Goal: Book appointment/travel/reservation

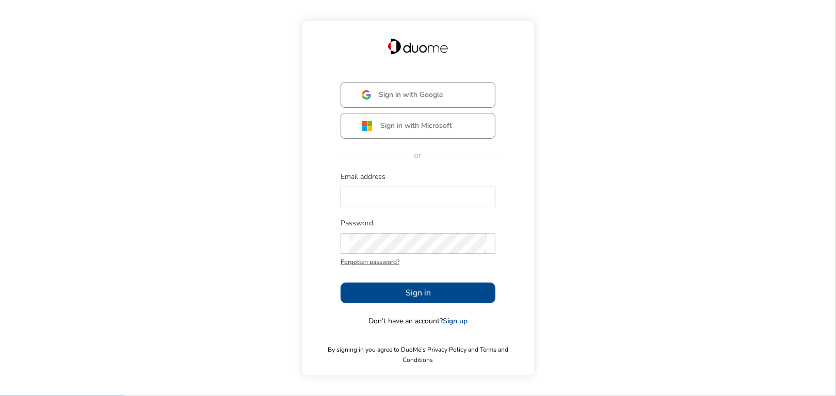
click at [347, 211] on div at bounding box center [418, 198] width 155 height 26
click at [349, 207] on input "text" at bounding box center [418, 197] width 138 height 21
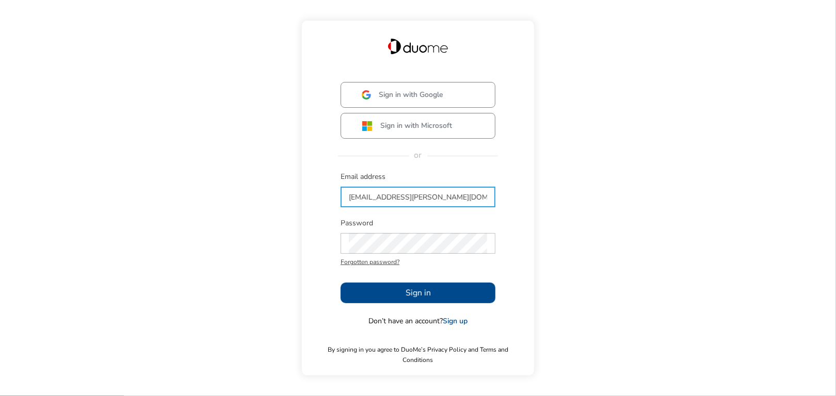
type input "[EMAIL_ADDRESS][PERSON_NAME][DOMAIN_NAME]"
click at [360, 237] on div at bounding box center [418, 244] width 155 height 26
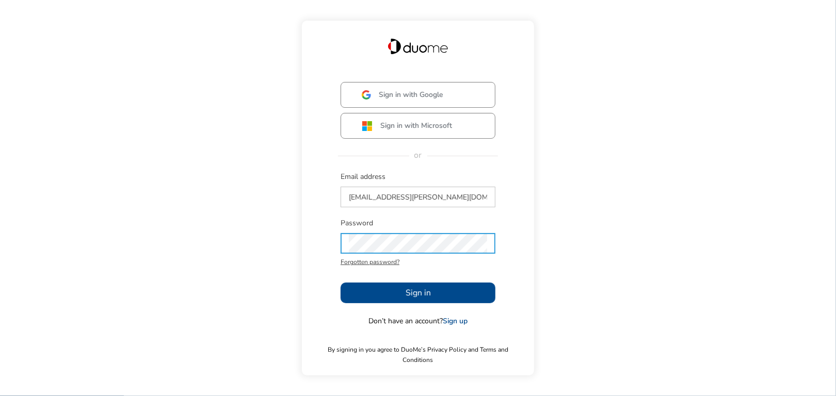
click at [415, 296] on span "Sign in" at bounding box center [418, 293] width 25 height 12
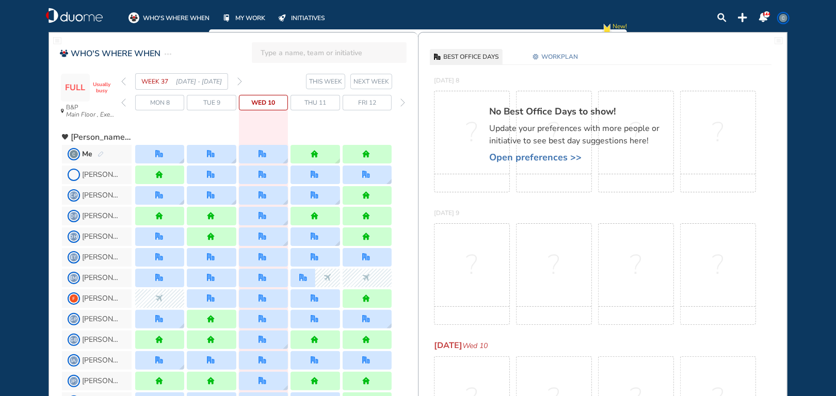
click at [125, 105] on img "back day" at bounding box center [123, 103] width 5 height 8
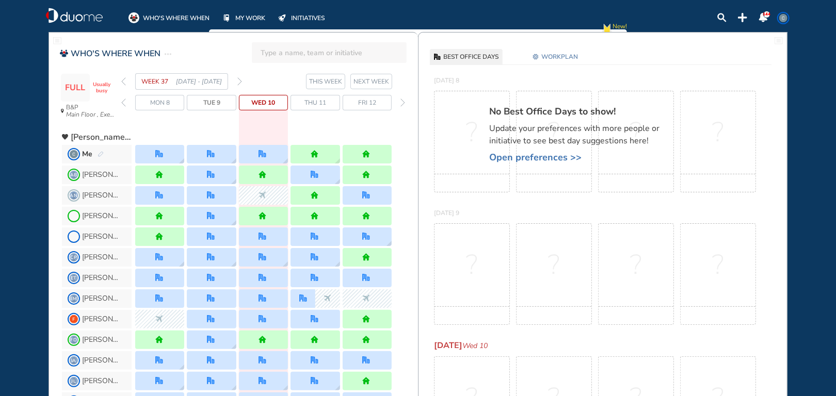
click at [125, 105] on img "back day" at bounding box center [123, 103] width 5 height 8
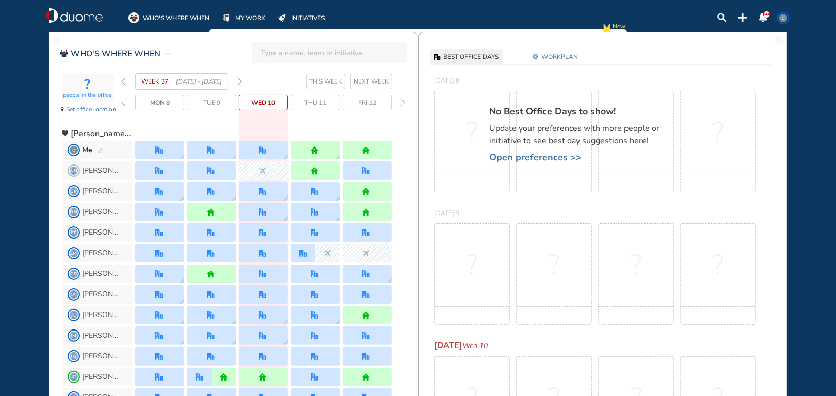
click at [125, 105] on img "back day" at bounding box center [123, 103] width 5 height 8
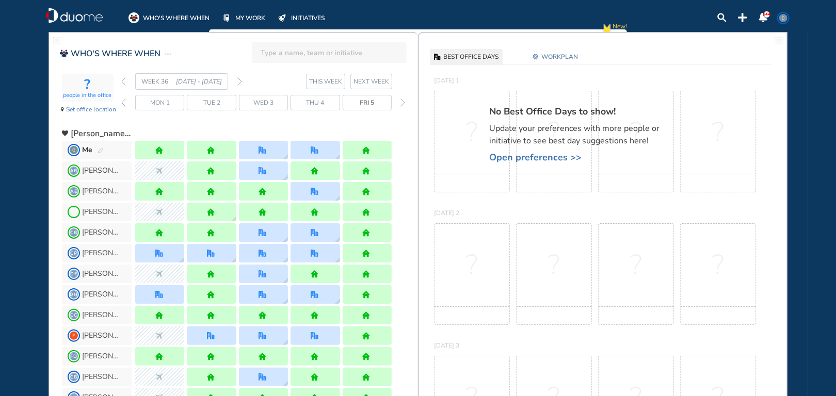
click at [401, 101] on img "forward day" at bounding box center [402, 103] width 5 height 8
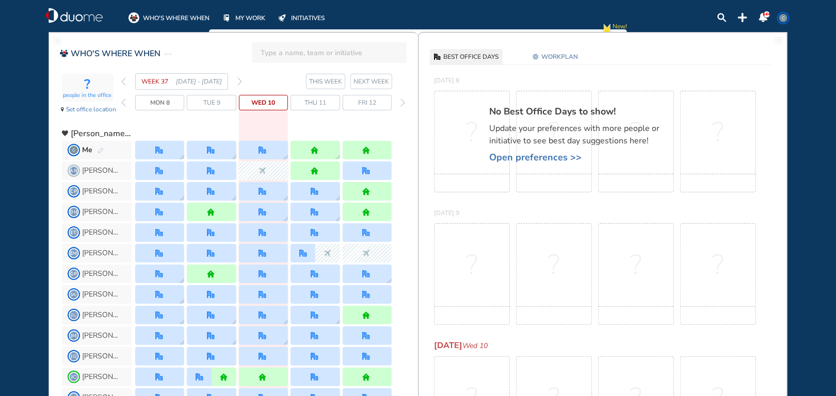
click at [125, 106] on img "back day" at bounding box center [123, 103] width 5 height 8
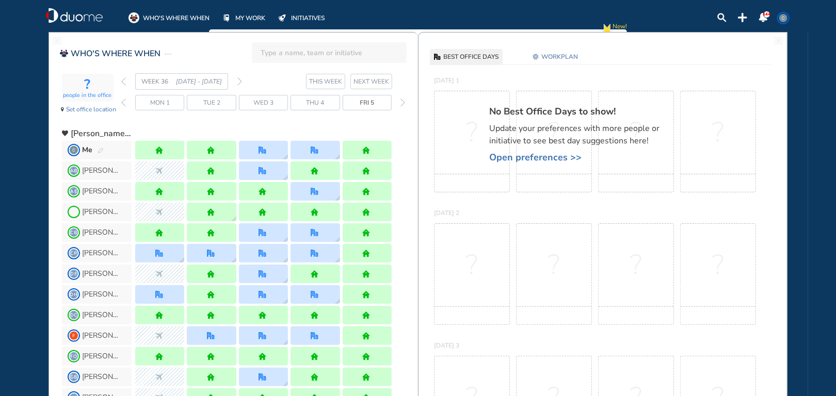
click at [125, 106] on img "back day" at bounding box center [123, 103] width 5 height 8
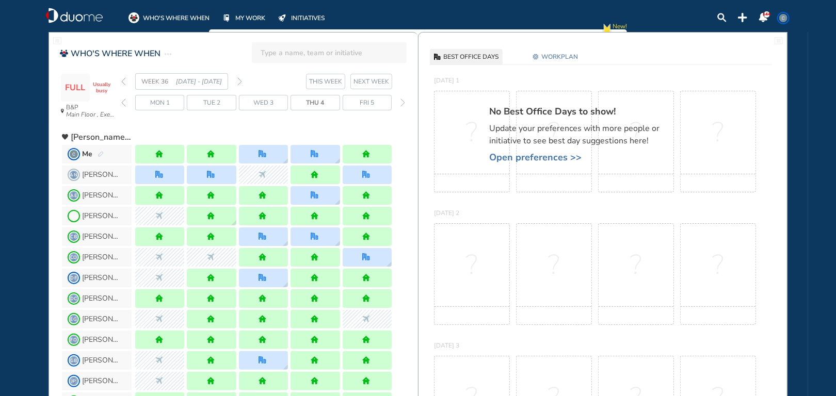
click at [125, 106] on img "back day" at bounding box center [123, 103] width 5 height 8
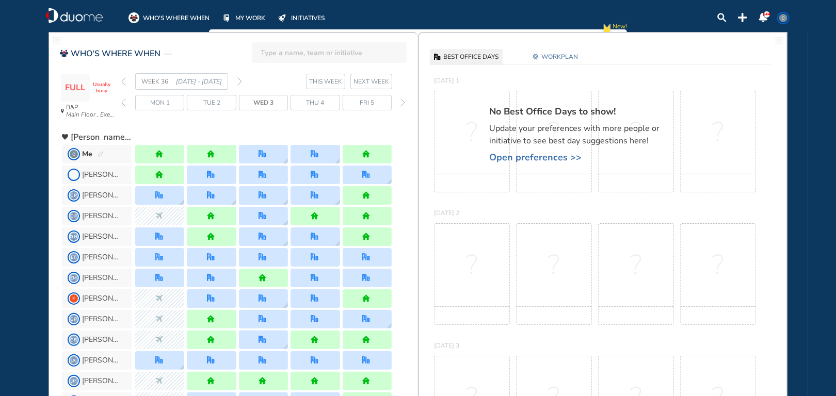
click at [125, 106] on img "back day" at bounding box center [123, 103] width 5 height 8
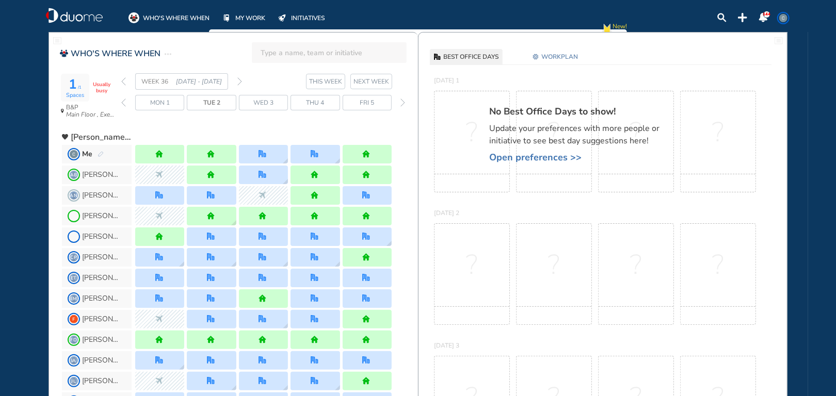
click at [163, 106] on span "Mon 1" at bounding box center [160, 103] width 20 height 10
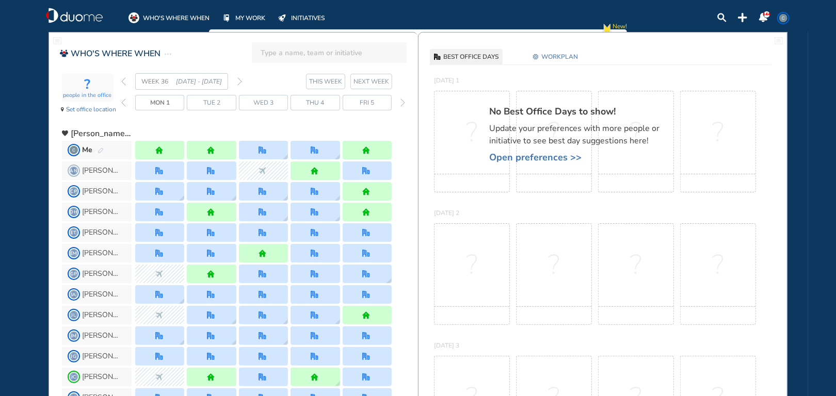
click at [124, 105] on img "back day" at bounding box center [123, 103] width 5 height 8
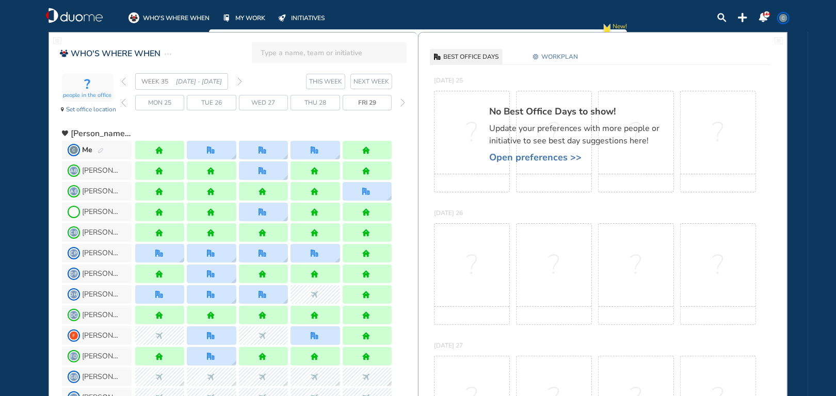
click at [124, 105] on img "back day" at bounding box center [123, 103] width 5 height 8
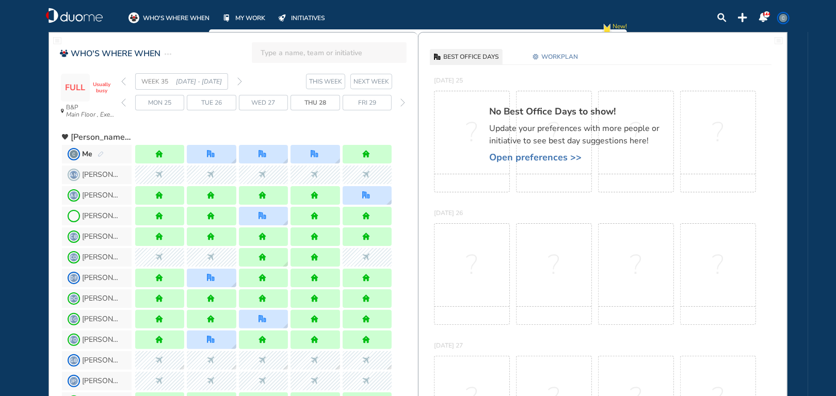
click at [124, 105] on img "back day" at bounding box center [123, 103] width 5 height 8
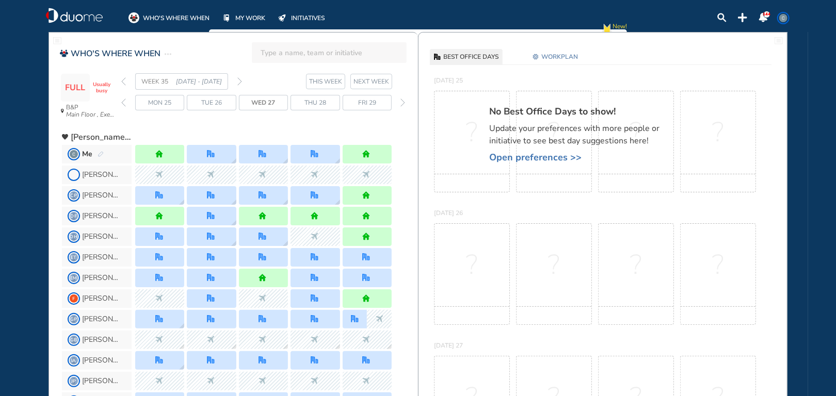
click at [124, 105] on img "back day" at bounding box center [123, 103] width 5 height 8
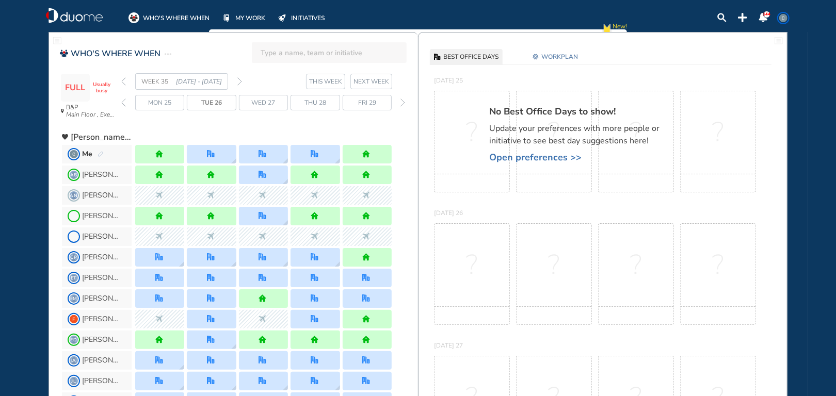
click at [124, 105] on img "back day" at bounding box center [123, 103] width 5 height 8
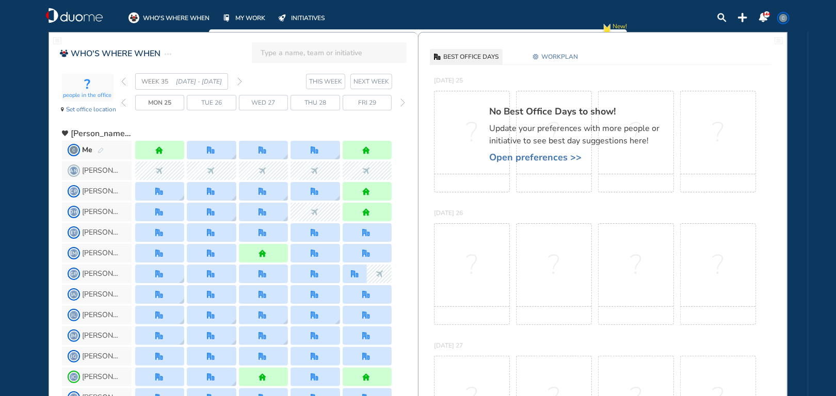
click at [124, 105] on img "back day" at bounding box center [123, 103] width 5 height 8
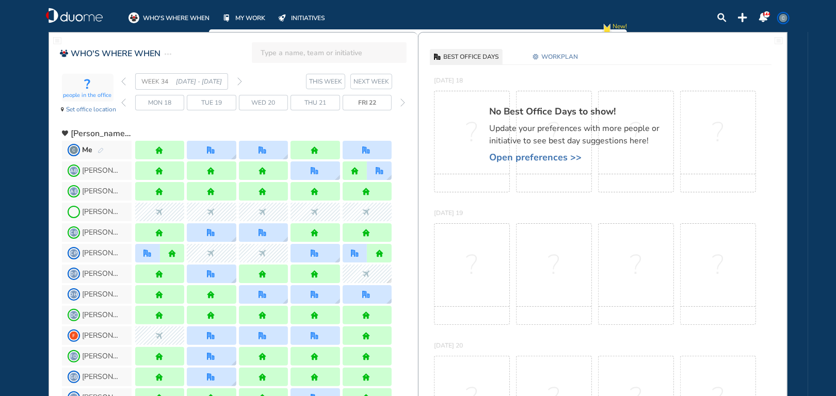
click at [124, 105] on img "back day" at bounding box center [123, 103] width 5 height 8
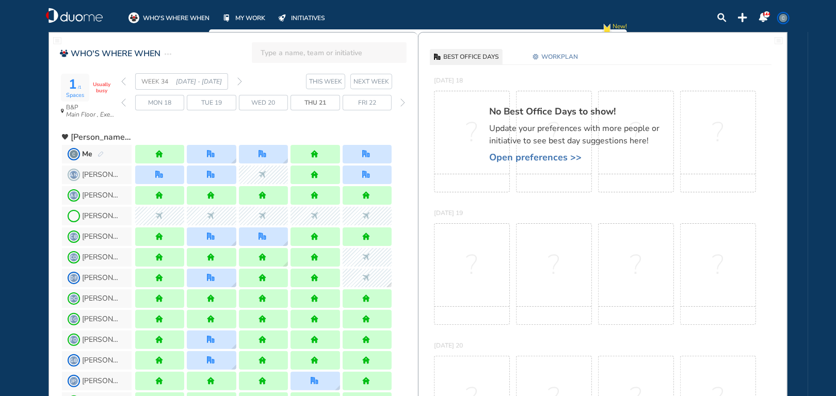
click at [124, 105] on img "back day" at bounding box center [123, 103] width 5 height 8
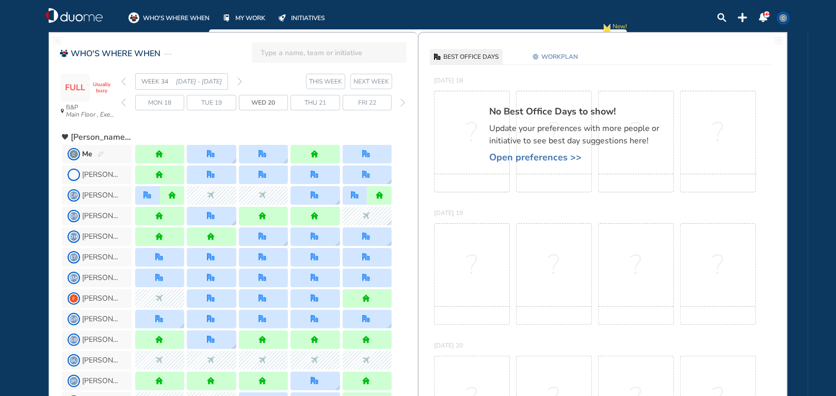
click at [124, 105] on img "back day" at bounding box center [123, 103] width 5 height 8
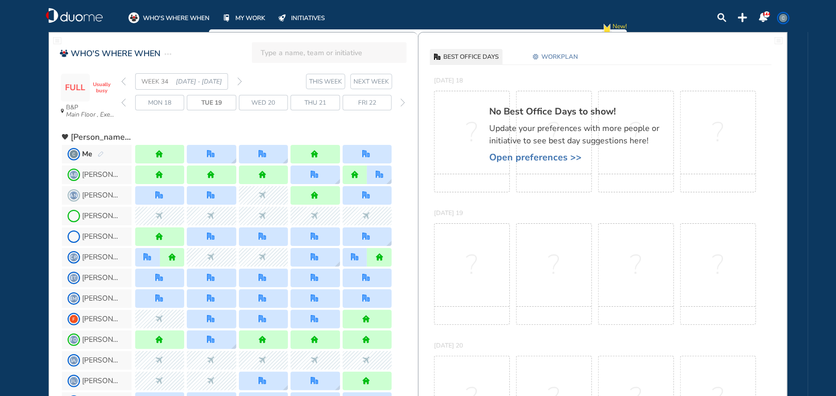
click at [124, 105] on img "back day" at bounding box center [123, 103] width 5 height 8
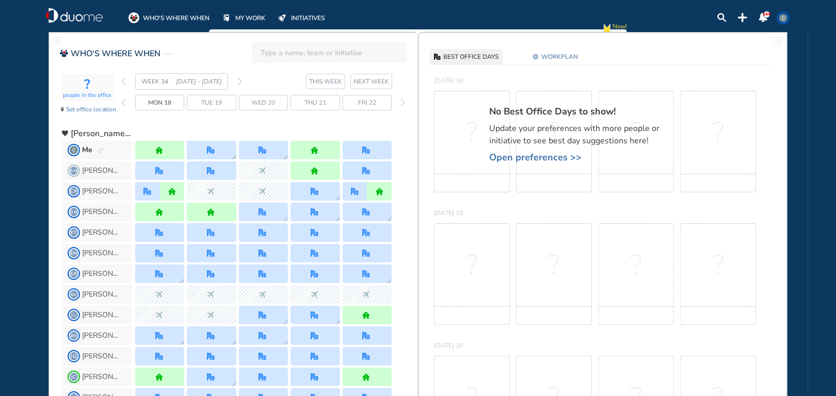
click at [124, 105] on img "back day" at bounding box center [123, 103] width 5 height 8
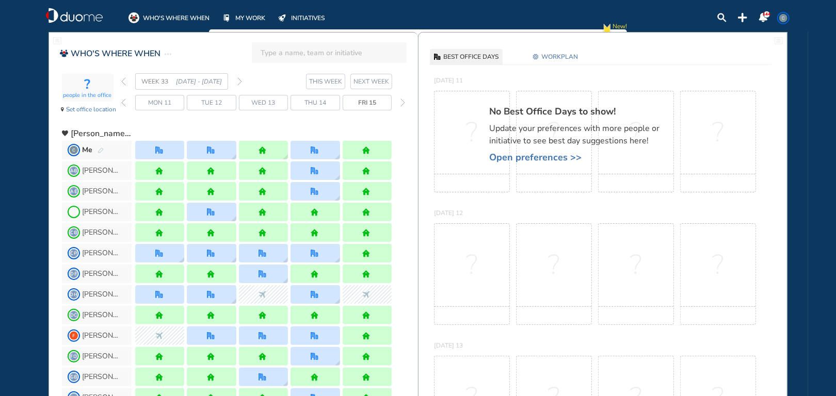
click at [124, 105] on img "back day" at bounding box center [123, 103] width 5 height 8
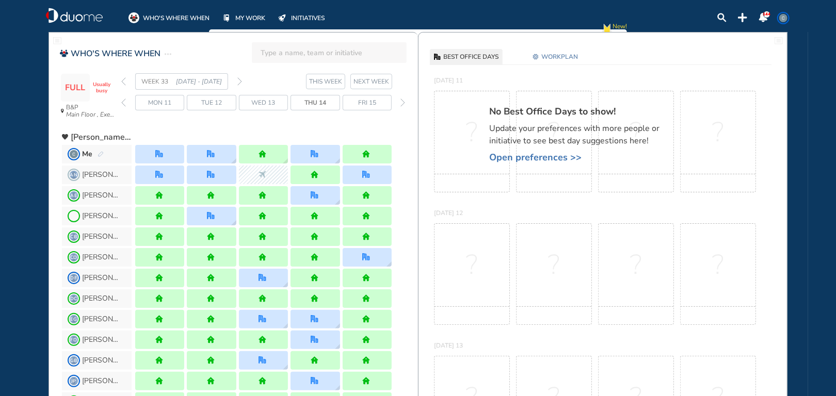
click at [124, 105] on img "back day" at bounding box center [123, 103] width 5 height 8
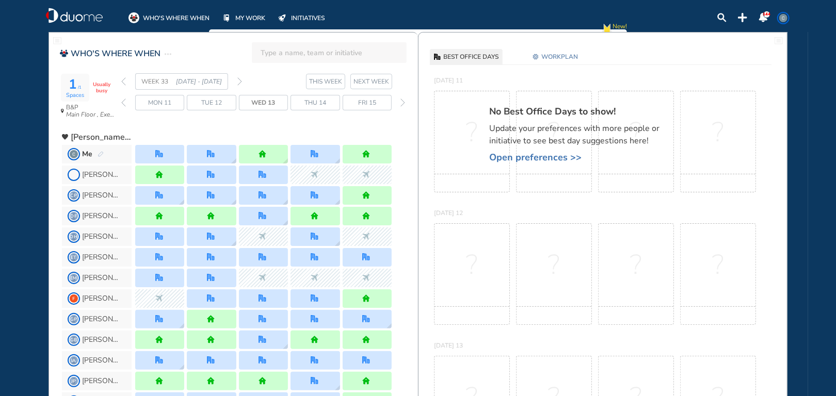
click at [124, 104] on img "back day" at bounding box center [123, 103] width 5 height 8
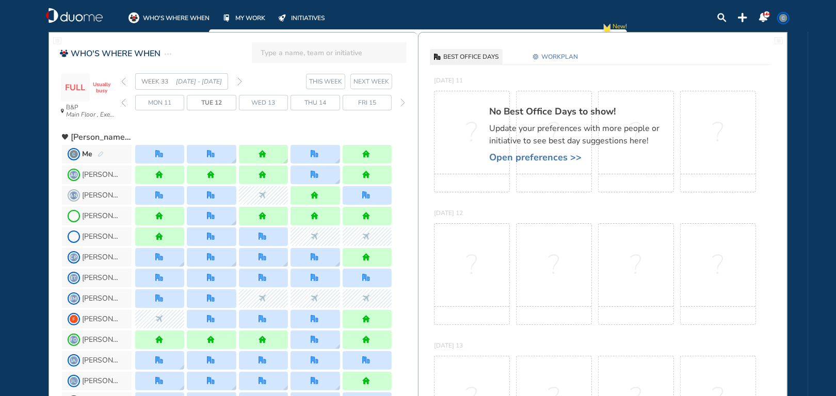
click at [124, 104] on img "back day" at bounding box center [123, 103] width 5 height 8
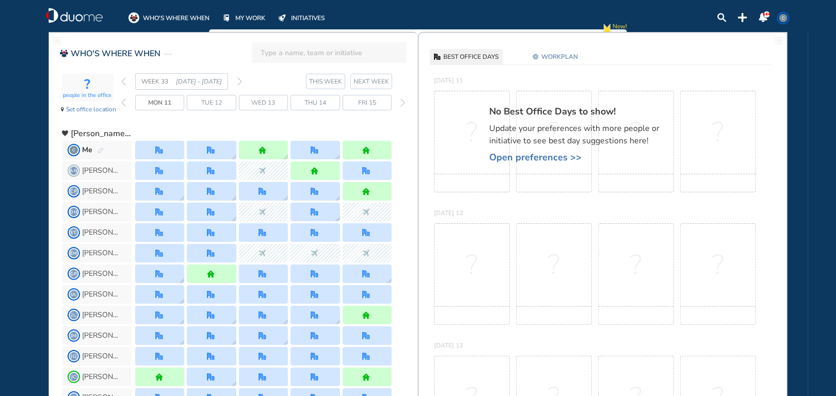
click at [124, 104] on img "back day" at bounding box center [123, 103] width 5 height 8
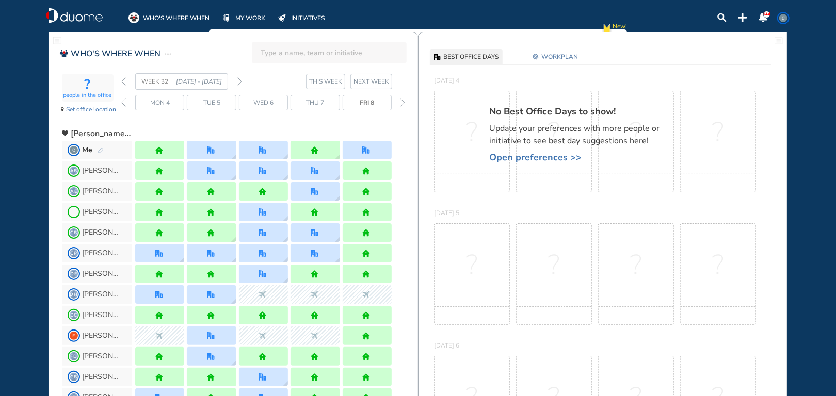
click at [124, 104] on img "back day" at bounding box center [123, 103] width 5 height 8
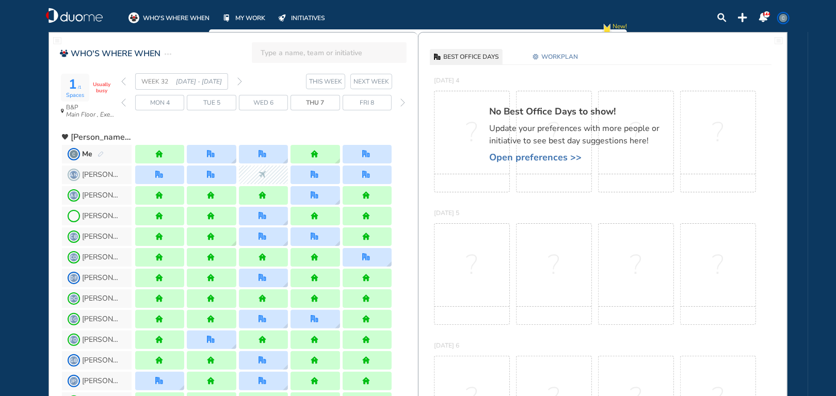
click at [124, 104] on img "back day" at bounding box center [123, 103] width 5 height 8
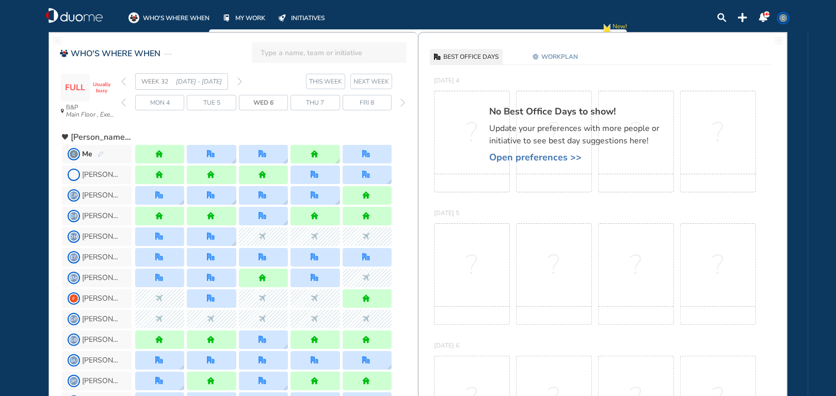
click at [124, 104] on img "back day" at bounding box center [123, 103] width 5 height 8
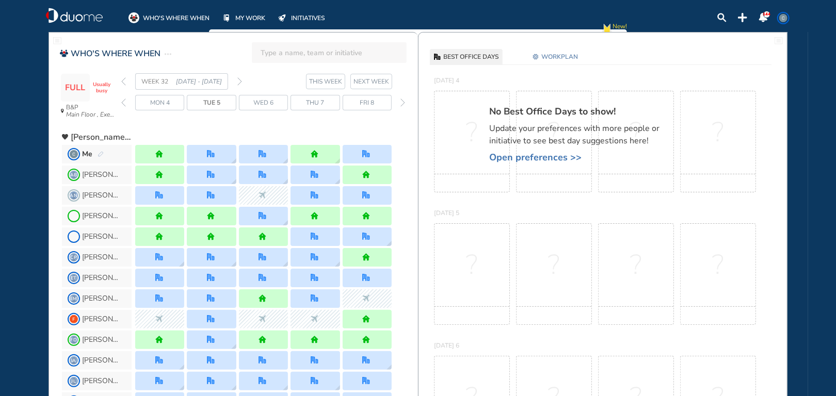
click at [124, 104] on img "back day" at bounding box center [123, 103] width 5 height 8
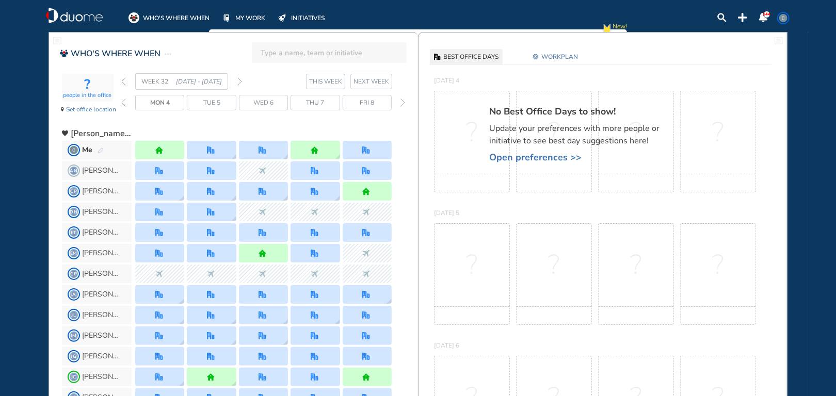
click at [124, 104] on img "back day" at bounding box center [123, 103] width 5 height 8
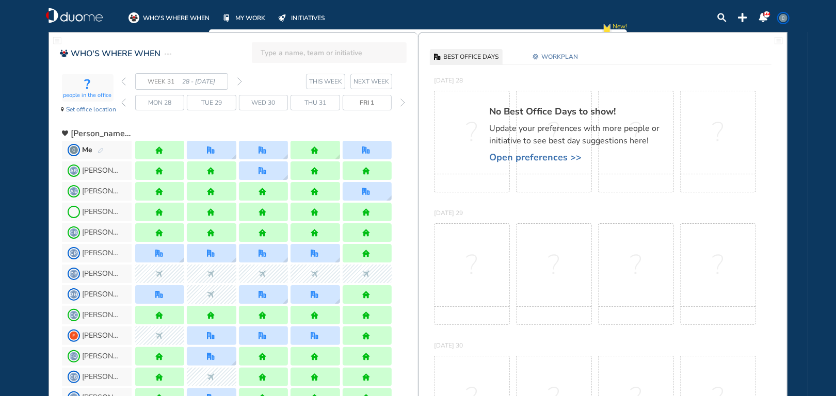
click at [400, 104] on img "forward day" at bounding box center [402, 103] width 5 height 8
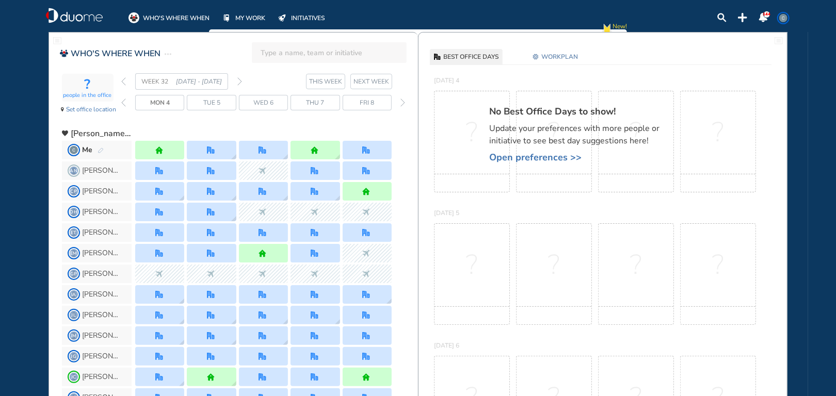
click at [266, 50] on input "search" at bounding box center [332, 52] width 143 height 23
type input "[PERSON_NAME] macdoanld"
click button "submit" at bounding box center [0, 0] width 0 height 0
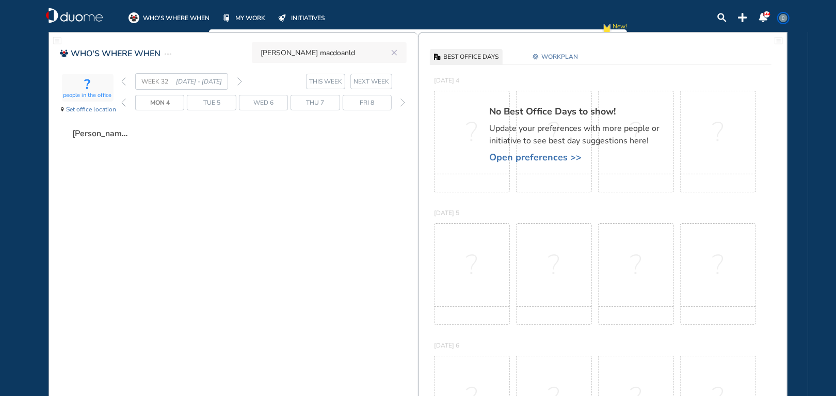
click at [120, 134] on span "[PERSON_NAME] macdoanld" at bounding box center [101, 133] width 59 height 10
click at [394, 54] on icon "reset" at bounding box center [394, 52] width 10 height 9
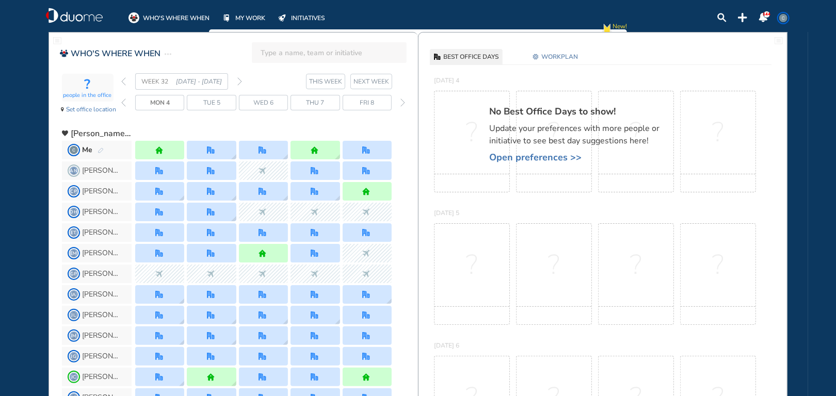
click at [376, 98] on div "Fri 8" at bounding box center [367, 102] width 49 height 15
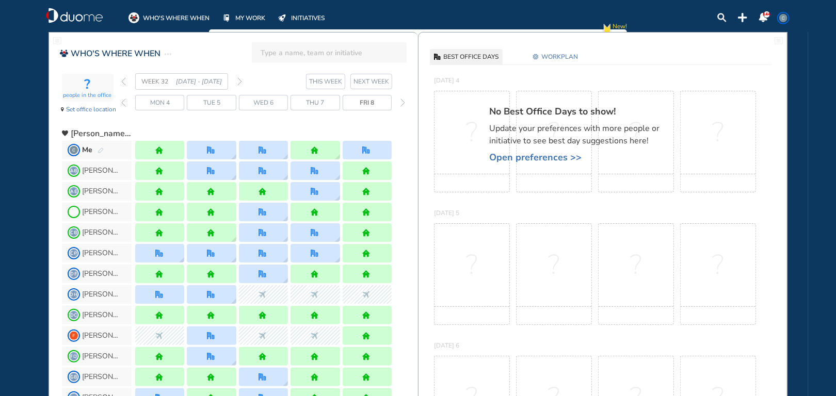
click at [379, 84] on span "NEXT WEEK" at bounding box center [371, 81] width 36 height 10
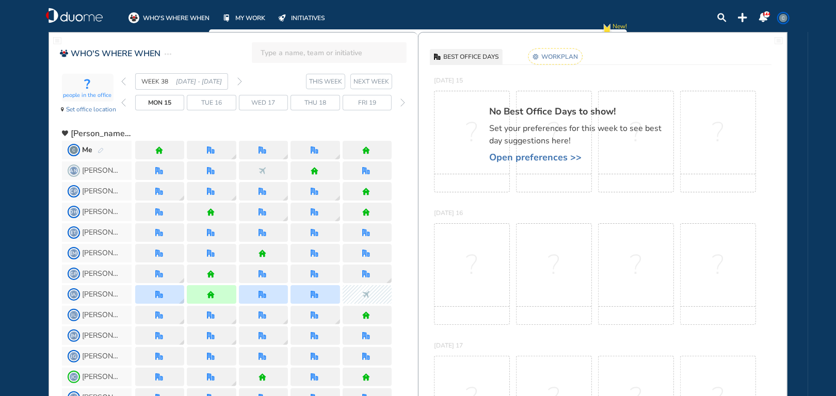
click at [379, 106] on div "Fri 19" at bounding box center [367, 102] width 49 height 15
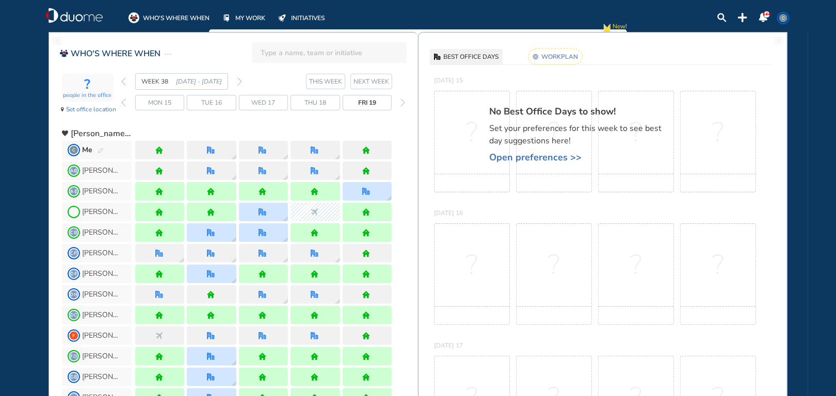
click at [403, 103] on img "forward day" at bounding box center [402, 103] width 5 height 8
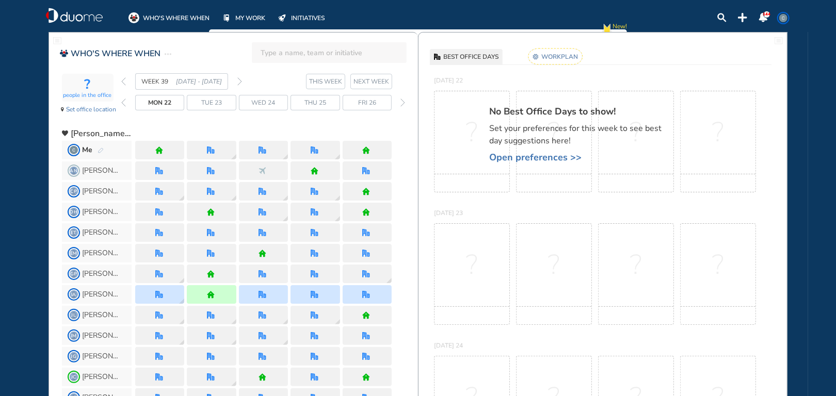
click at [372, 103] on span "Fri 26" at bounding box center [367, 103] width 18 height 10
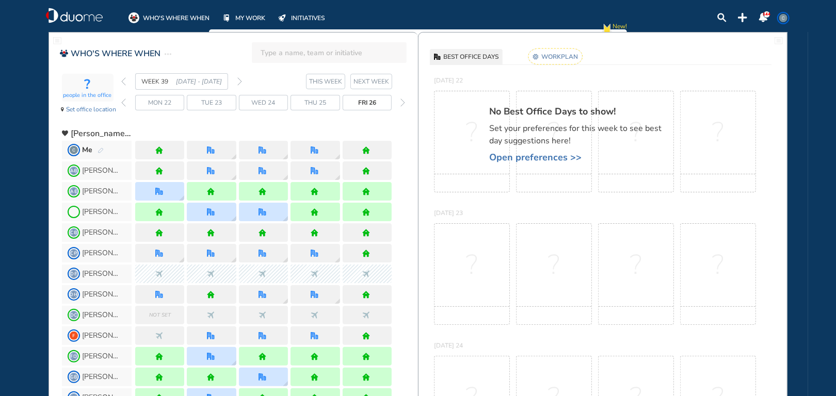
click at [402, 103] on img "forward day" at bounding box center [402, 103] width 5 height 8
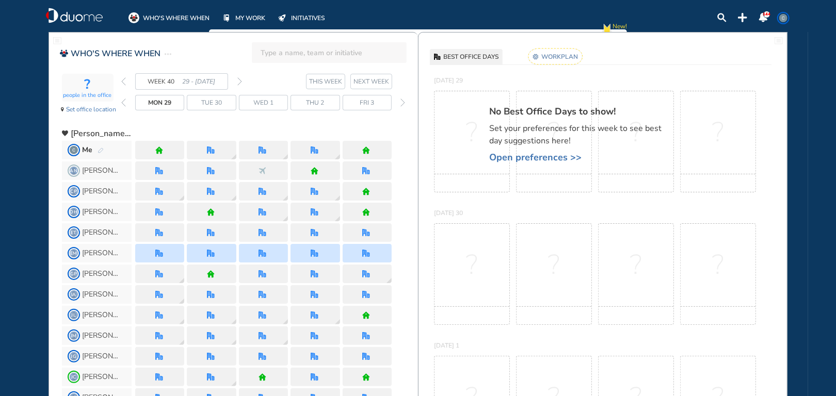
click at [373, 80] on span "NEXT WEEK" at bounding box center [371, 81] width 36 height 10
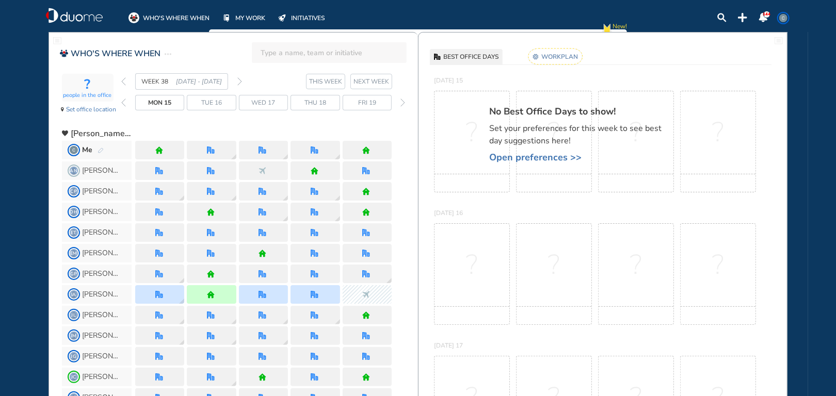
click at [379, 103] on div "Fri 19" at bounding box center [367, 102] width 49 height 15
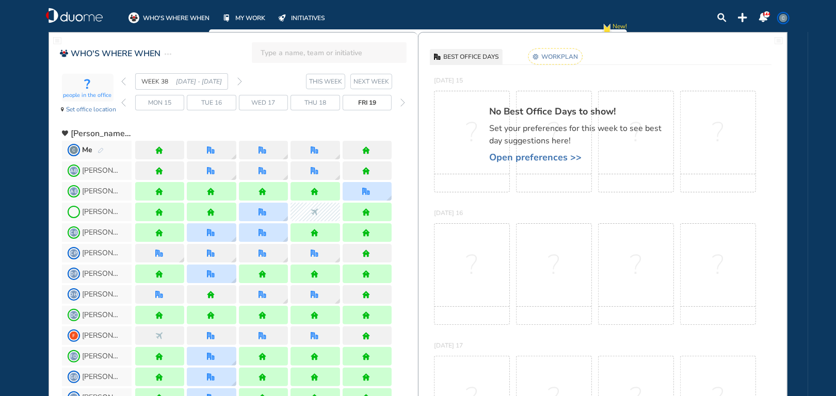
click at [124, 104] on img "back day" at bounding box center [123, 103] width 5 height 8
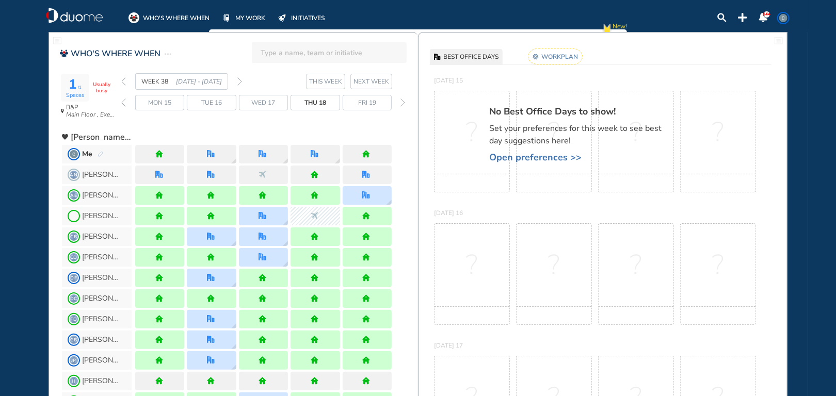
click at [159, 105] on span "Mon 15" at bounding box center [159, 103] width 23 height 10
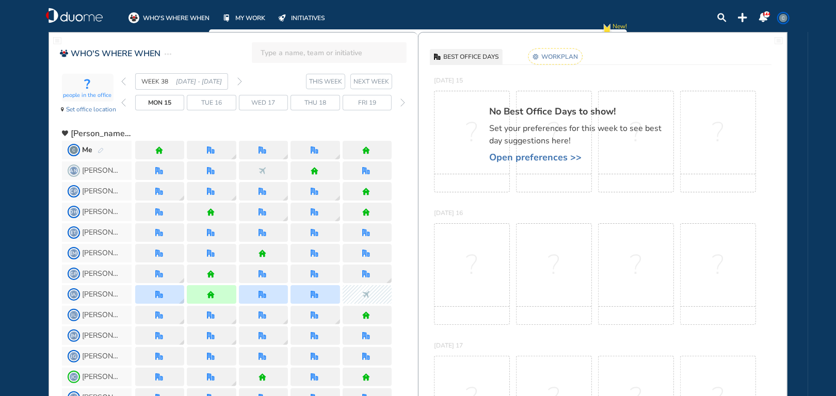
click at [127, 104] on div "Mon 15 Tue 16 Wed 17 Thu 18 Fri 19" at bounding box center [264, 102] width 286 height 15
click at [124, 104] on img "back day" at bounding box center [123, 103] width 5 height 8
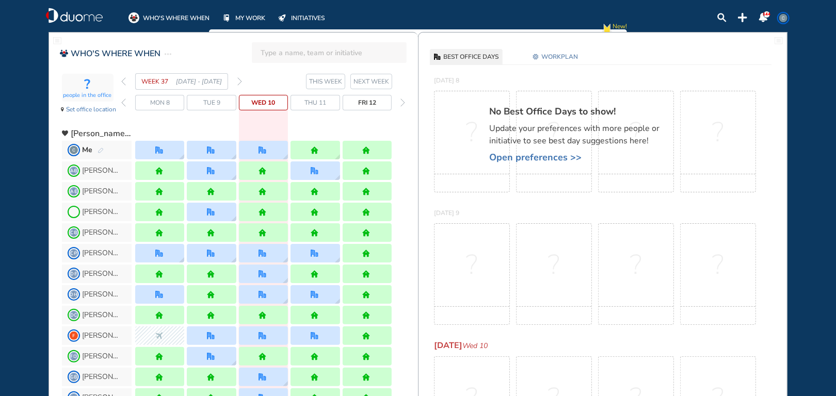
click at [124, 104] on img "back day" at bounding box center [123, 103] width 5 height 8
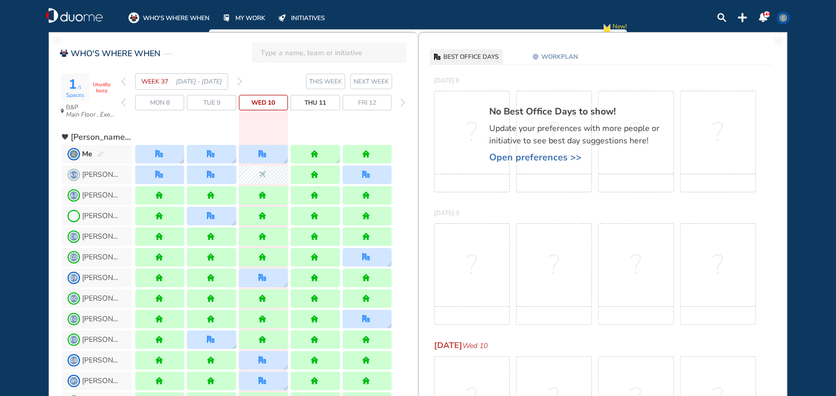
click at [149, 104] on div "Mon 8" at bounding box center [159, 102] width 49 height 15
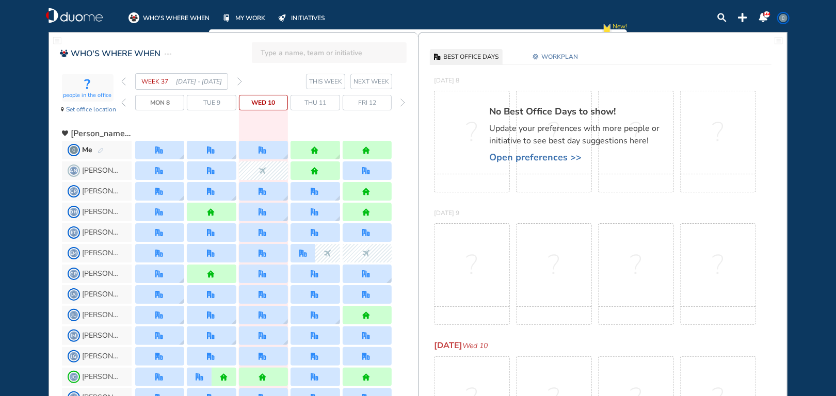
click at [124, 106] on img "back day" at bounding box center [123, 103] width 5 height 8
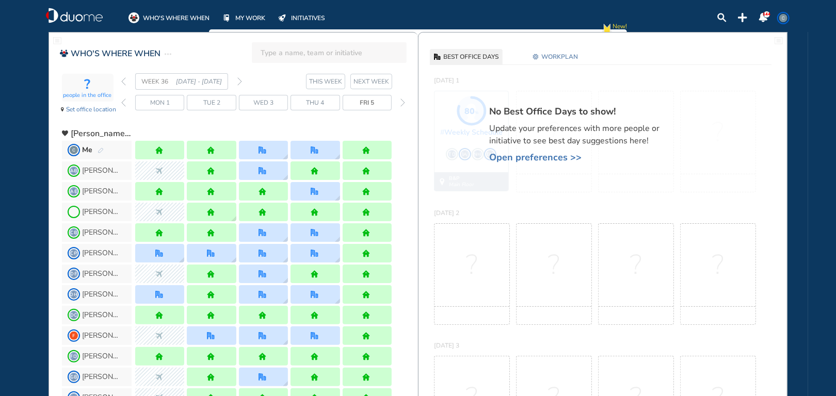
click at [367, 79] on span "NEXT WEEK" at bounding box center [371, 81] width 36 height 10
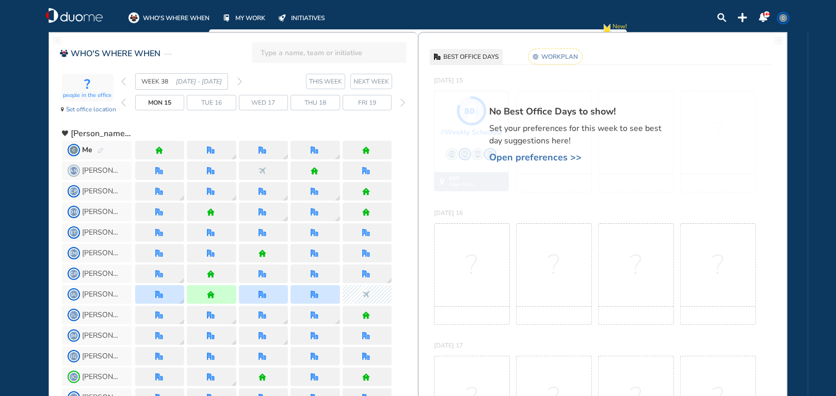
click at [371, 105] on span "Fri 19" at bounding box center [367, 103] width 18 height 10
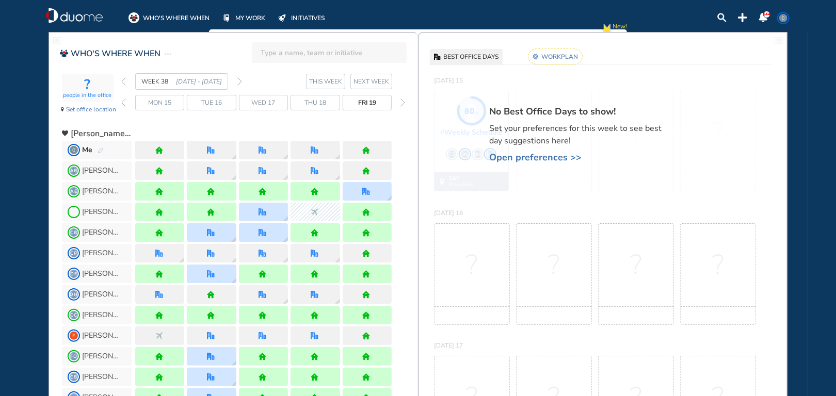
click at [378, 80] on span "NEXT WEEK" at bounding box center [371, 81] width 36 height 10
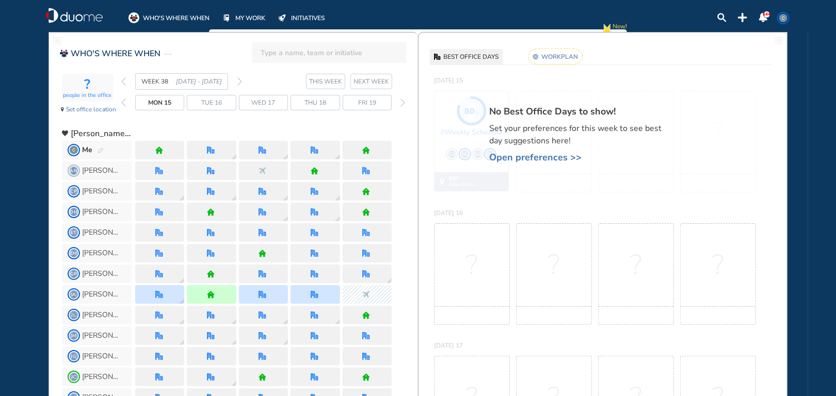
click at [362, 106] on span "Fri 19" at bounding box center [367, 103] width 18 height 10
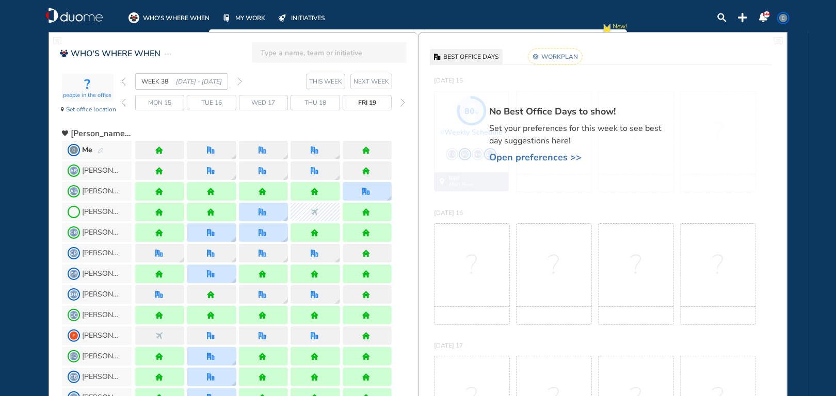
click at [374, 80] on span "NEXT WEEK" at bounding box center [371, 81] width 36 height 10
